Goal: Task Accomplishment & Management: Use online tool/utility

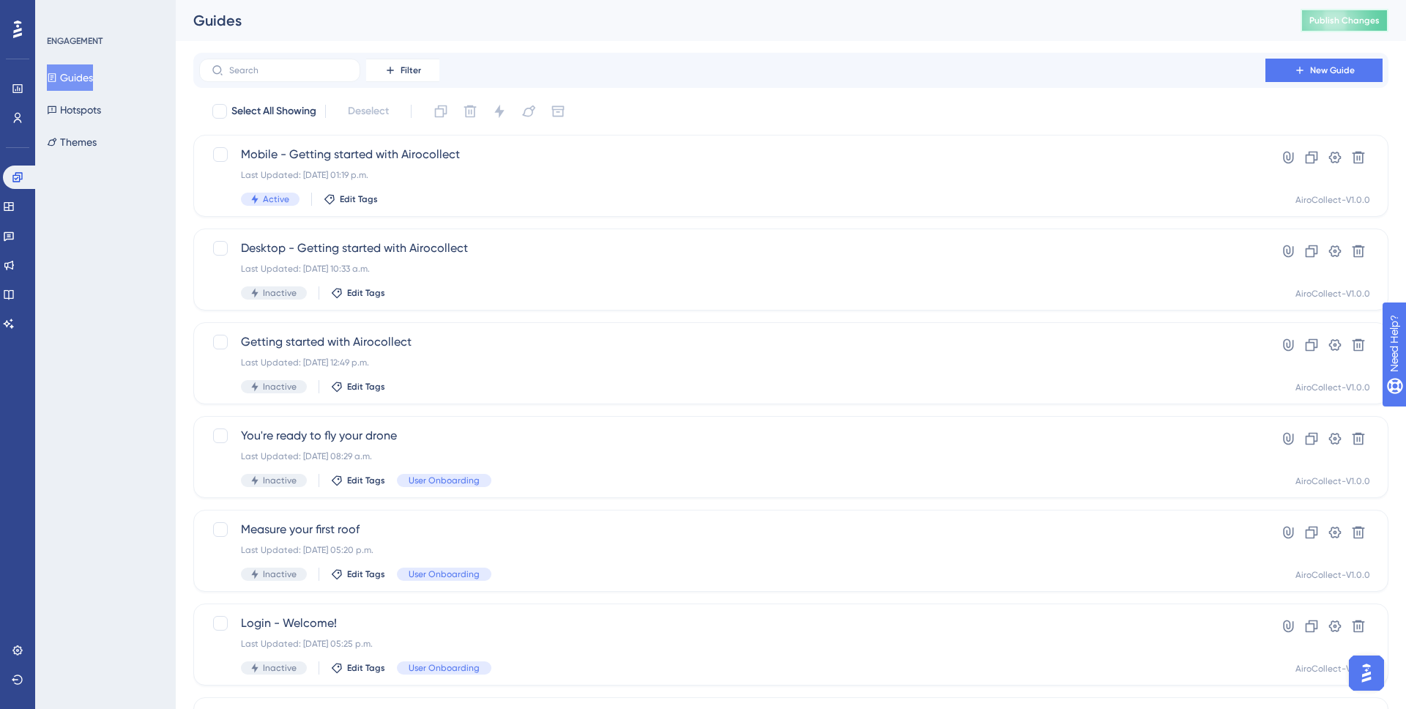
click at [1338, 19] on span "Publish Changes" at bounding box center [1344, 21] width 70 height 12
click at [375, 149] on span "Mobile - Getting started with Airocollect" at bounding box center [732, 155] width 982 height 18
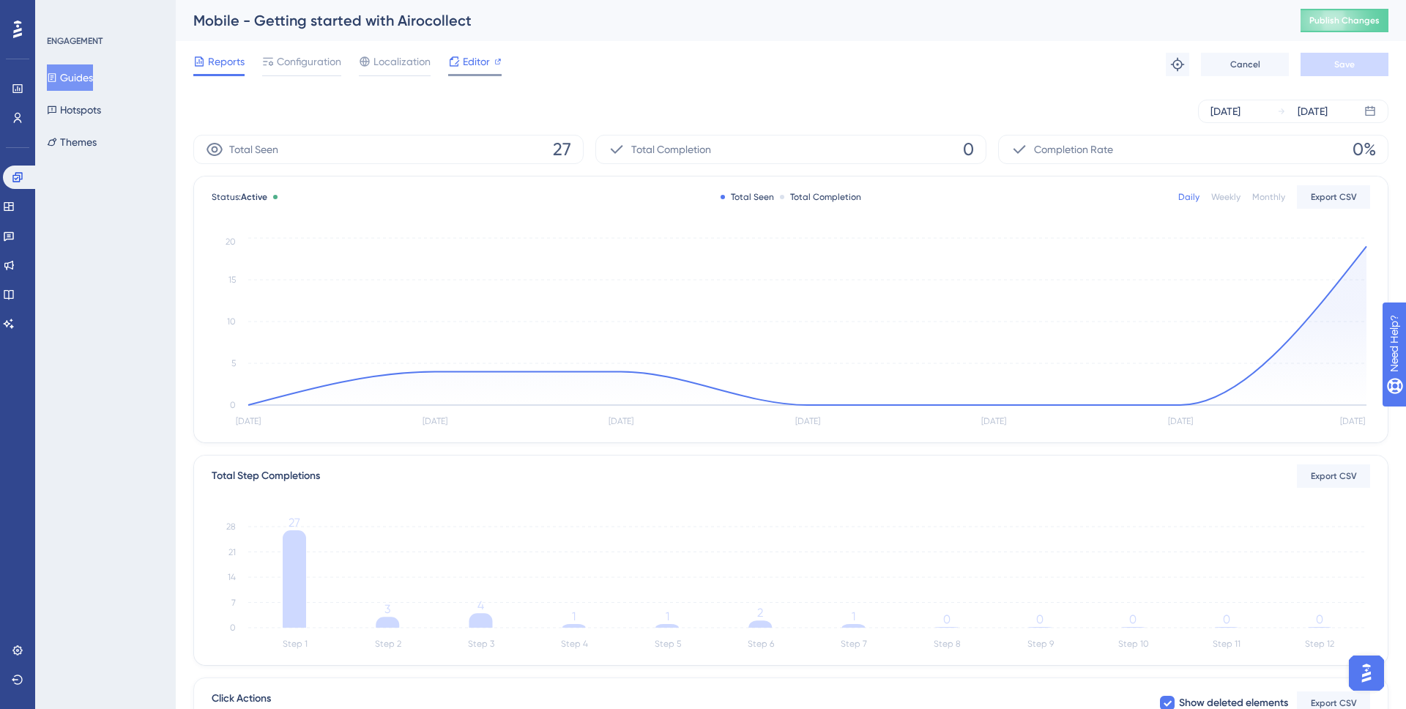
click at [466, 66] on span "Editor" at bounding box center [476, 62] width 27 height 18
click at [1321, 23] on span "Publish Changes" at bounding box center [1344, 21] width 70 height 12
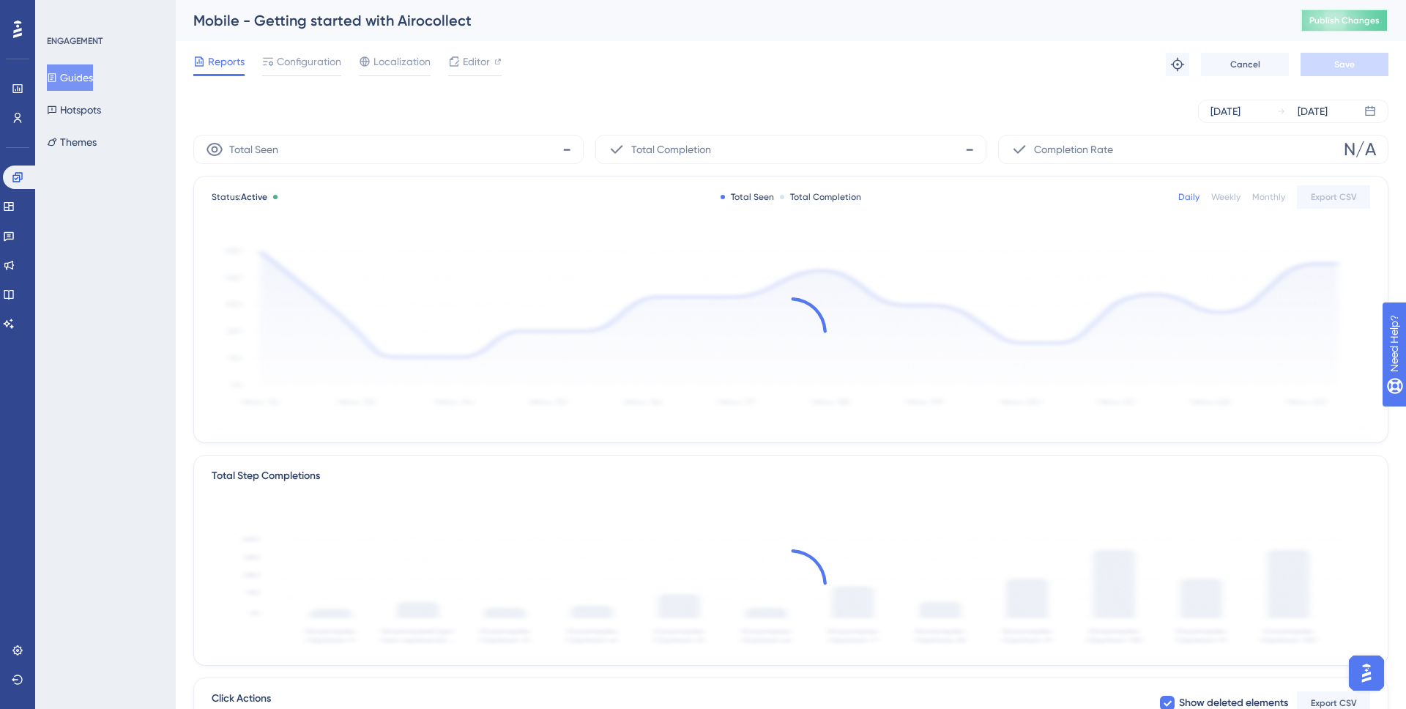
click at [1316, 26] on span "Publish Changes" at bounding box center [1344, 21] width 70 height 12
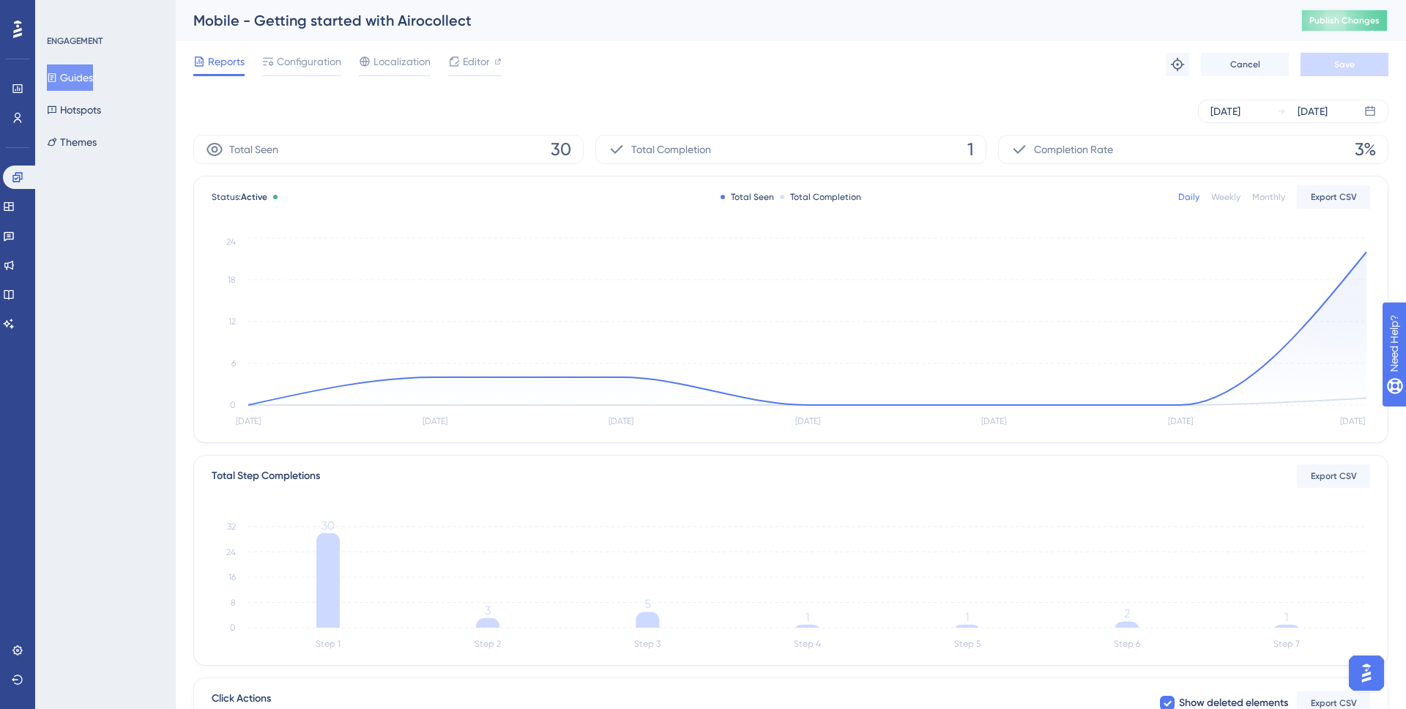
click at [1313, 22] on button "Publish Changes" at bounding box center [1344, 20] width 88 height 23
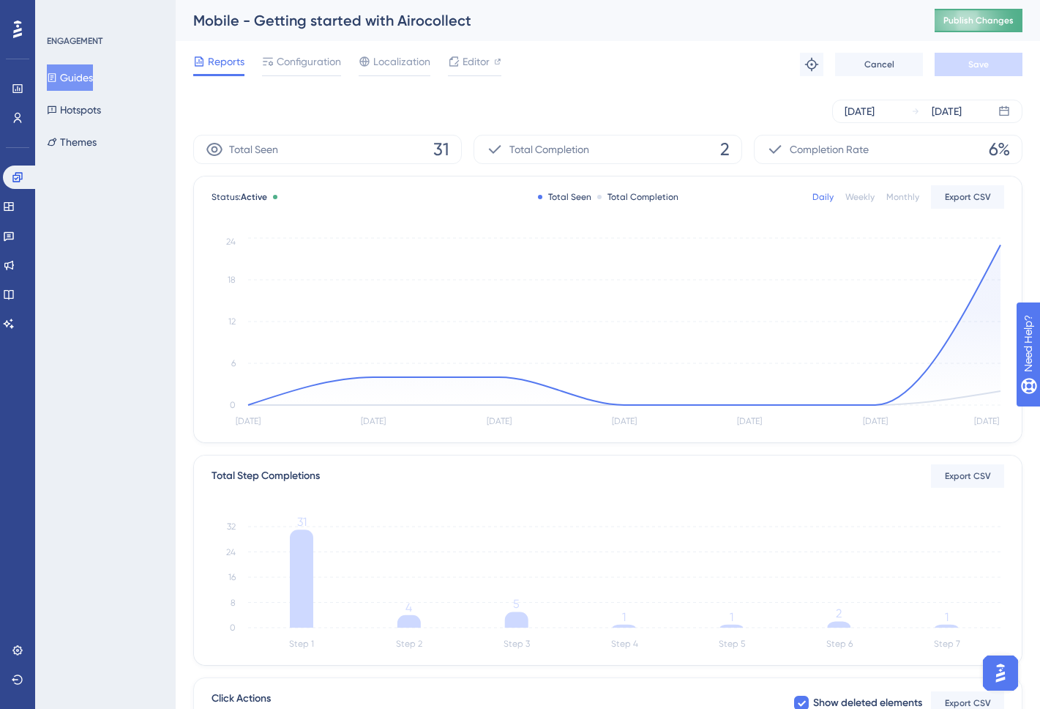
click at [947, 22] on span "Publish Changes" at bounding box center [979, 21] width 70 height 12
